Goal: Task Accomplishment & Management: Use online tool/utility

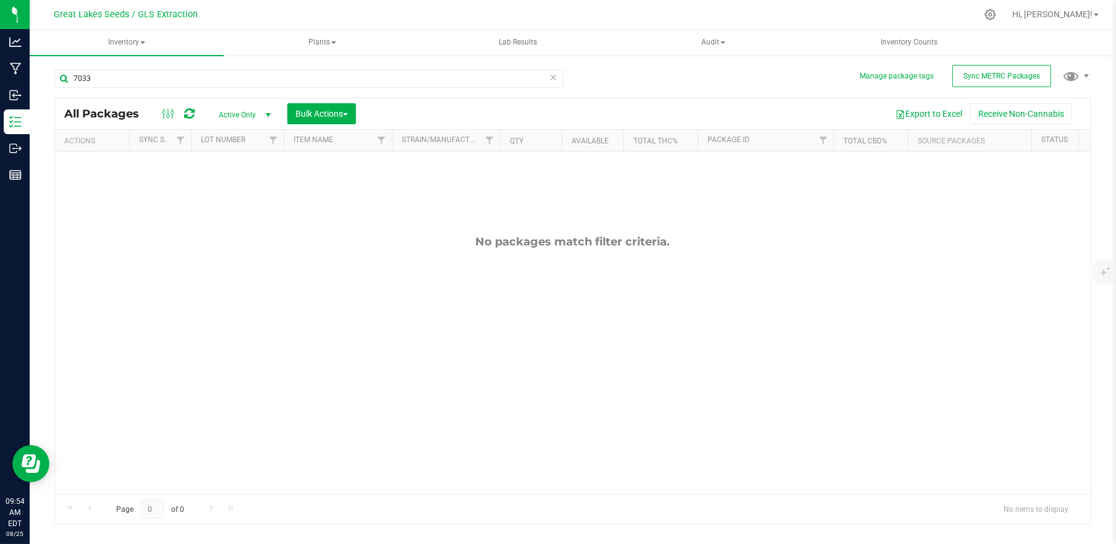
type input "7033"
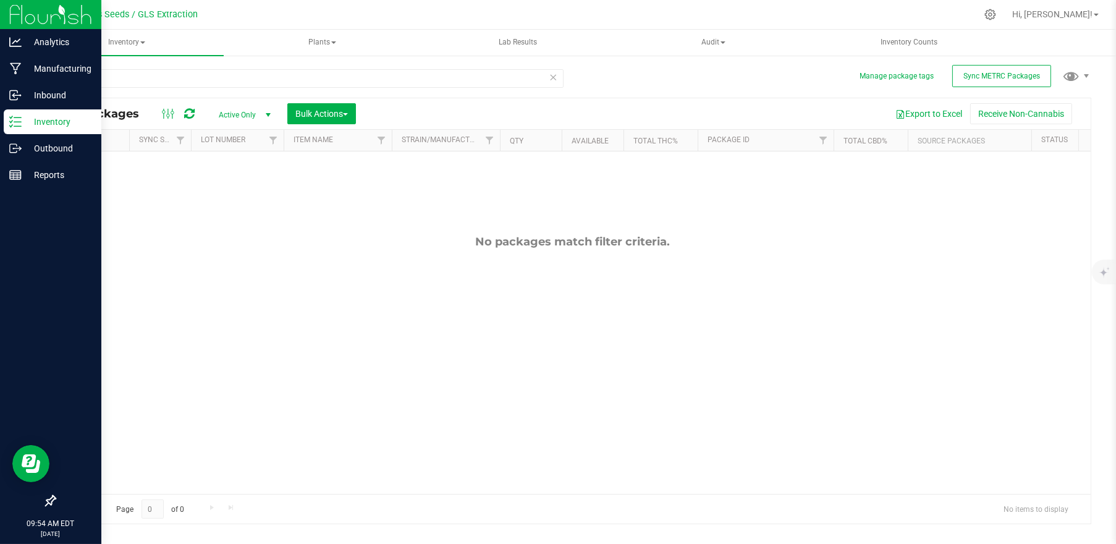
click at [37, 125] on p "Inventory" at bounding box center [59, 121] width 74 height 15
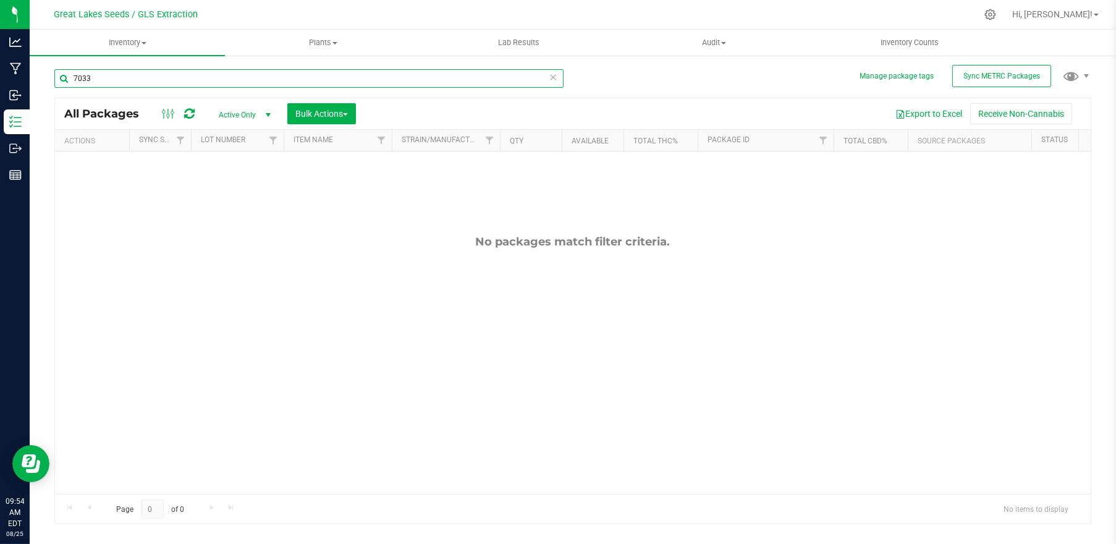
drag, startPoint x: 88, startPoint y: 79, endPoint x: 72, endPoint y: 78, distance: 16.1
click at [72, 78] on input "7033" at bounding box center [308, 78] width 509 height 19
click at [123, 78] on input "text" at bounding box center [308, 78] width 509 height 19
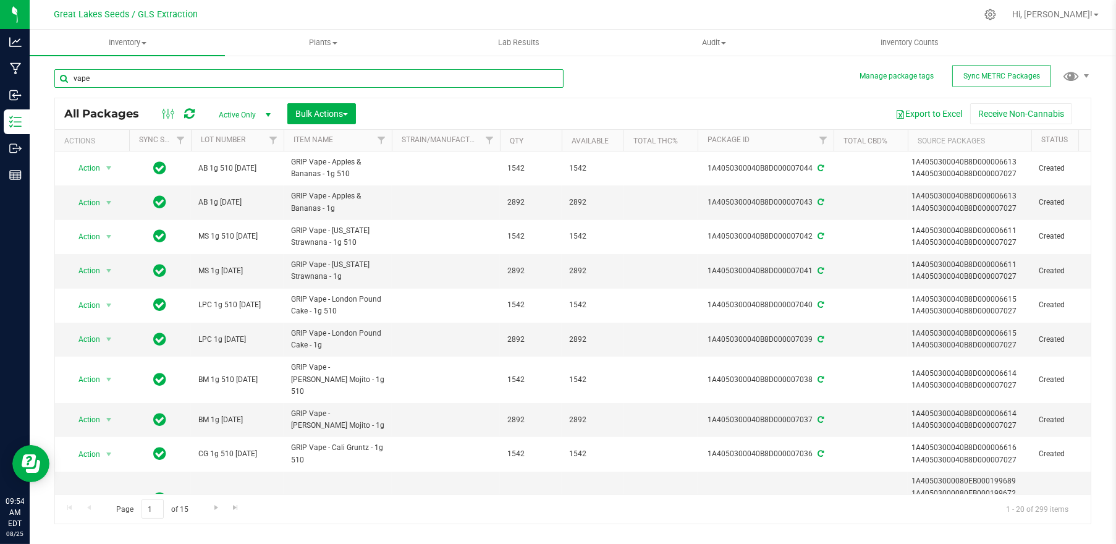
type input "vape"
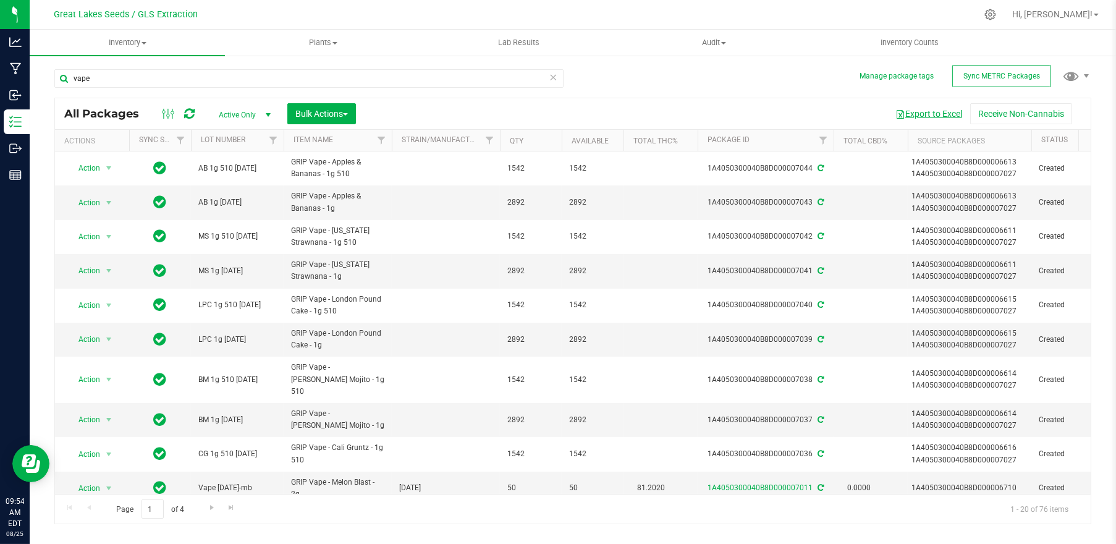
click at [921, 116] on button "Export to Excel" at bounding box center [928, 113] width 83 height 21
